Goal: Complete application form

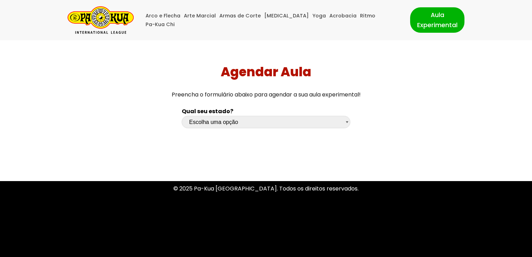
click at [297, 122] on select "Escolha uma opção [GEOGRAPHIC_DATA] [GEOGRAPHIC_DATA] [GEOGRAPHIC_DATA] [GEOGRA…" at bounding box center [266, 122] width 168 height 12
select select "sp"
click at [182, 116] on select "Escolha uma opção [GEOGRAPHIC_DATA] [GEOGRAPHIC_DATA] [GEOGRAPHIC_DATA] [GEOGRA…" at bounding box center [266, 122] width 168 height 12
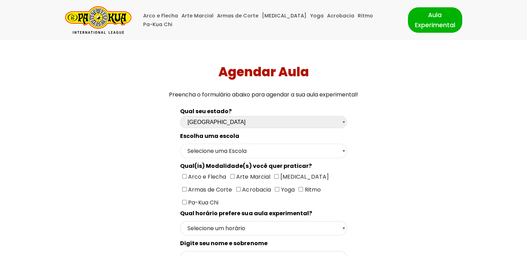
click at [250, 154] on select "Selecione uma Escola [GEOGRAPHIC_DATA] - Escola [GEOGRAPHIC_DATA] - [GEOGRAPHIC…" at bounding box center [263, 151] width 167 height 14
select select "São Paulo - Escola [PERSON_NAME]"
click at [180, 144] on select "Selecione uma Escola [GEOGRAPHIC_DATA] - Escola [GEOGRAPHIC_DATA] - [GEOGRAPHIC…" at bounding box center [263, 151] width 167 height 14
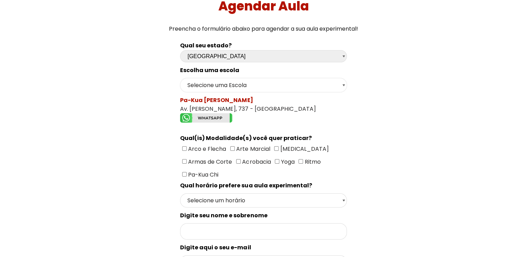
scroll to position [70, 0]
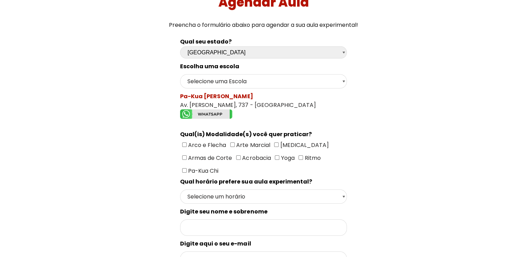
click at [286, 144] on span "[MEDICAL_DATA]" at bounding box center [304, 145] width 50 height 8
click at [279, 144] on input"] "[MEDICAL_DATA]" at bounding box center [276, 144] width 5 height 5
checkbox input"] "true"
click at [272, 192] on select "Selecione um horário Manhã Tarde Noite" at bounding box center [263, 197] width 167 height 14
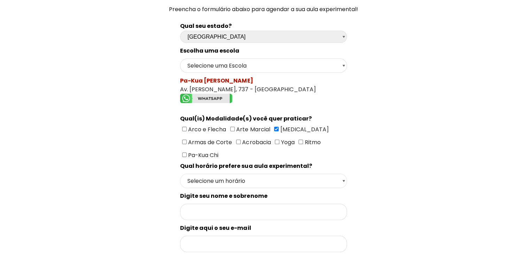
scroll to position [139, 0]
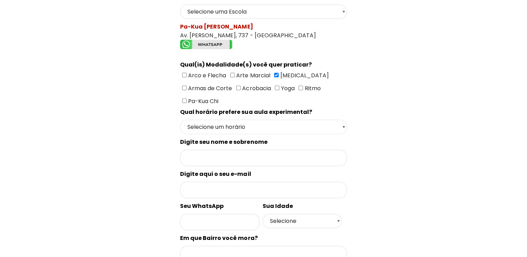
click at [259, 120] on select "Selecione um horário Manhã Tarde Noite" at bounding box center [263, 127] width 167 height 14
select select "Noite"
click at [180, 120] on select "Selecione um horário Manhã Tarde Noite" at bounding box center [263, 127] width 167 height 14
click at [223, 153] on input "Formulário de contacto" at bounding box center [263, 158] width 167 height 16
type input "[PERSON_NAME]"
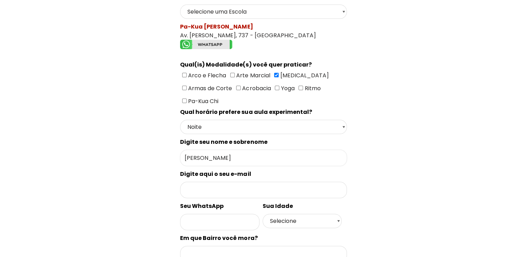
type input "[EMAIL_ADDRESS][DOMAIN_NAME]"
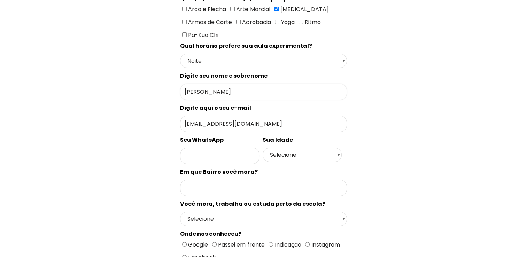
scroll to position [209, 0]
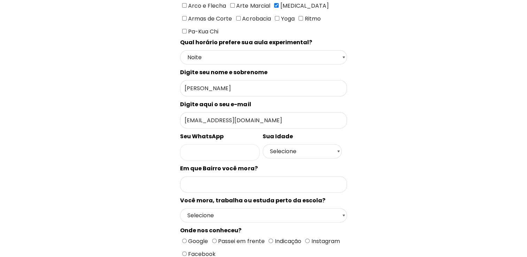
click at [236, 145] on input "Formulário de contacto" at bounding box center [219, 152] width 79 height 16
type input "11985346713"
click at [294, 144] on select "Selecione 18 19 20 21 22 23 24 25 26 27 28 29 30 31 32 33 34 35 36 37 38 39 40 …" at bounding box center [302, 151] width 79 height 14
select select "50+"
click at [263, 144] on select "Selecione 18 19 20 21 22 23 24 25 26 27 28 29 30 31 32 33 34 35 36 37 38 39 40 …" at bounding box center [302, 151] width 79 height 14
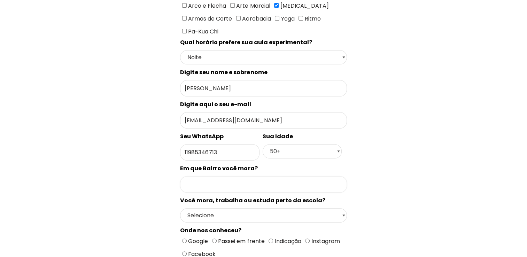
click at [262, 176] on input "Formulário de contacto" at bounding box center [263, 184] width 167 height 16
type input "[GEOGRAPHIC_DATA]"
click at [284, 208] on select "Selecione Moro Perto Trabalho Perto Estudo Perto Passo Perto" at bounding box center [263, 215] width 167 height 14
select select "Moro Perto"
click at [180, 208] on select "Selecione Moro Perto Trabalho Perto Estudo Perto Passo Perto" at bounding box center [263, 215] width 167 height 14
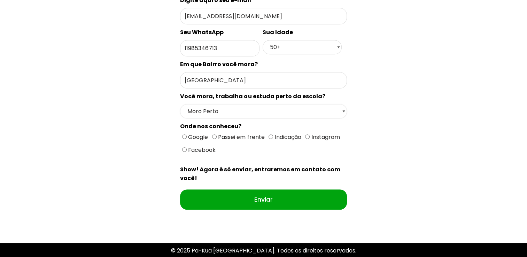
scroll to position [314, 0]
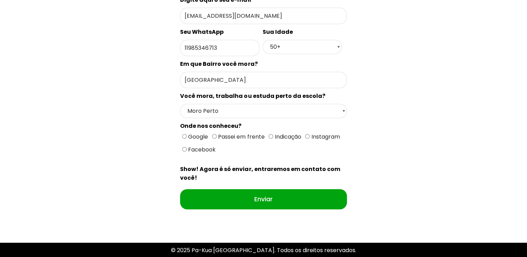
click at [198, 133] on span "Google" at bounding box center [197, 137] width 21 height 8
click at [187, 134] on input "Google" at bounding box center [184, 136] width 5 height 5
radio input "true"
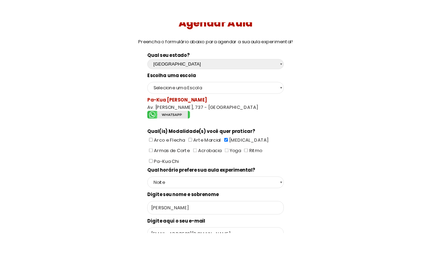
scroll to position [70, 0]
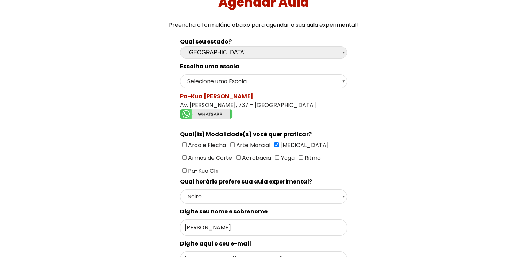
click at [221, 115] on img "Formulário de contacto" at bounding box center [206, 113] width 52 height 9
